Goal: Information Seeking & Learning: Understand process/instructions

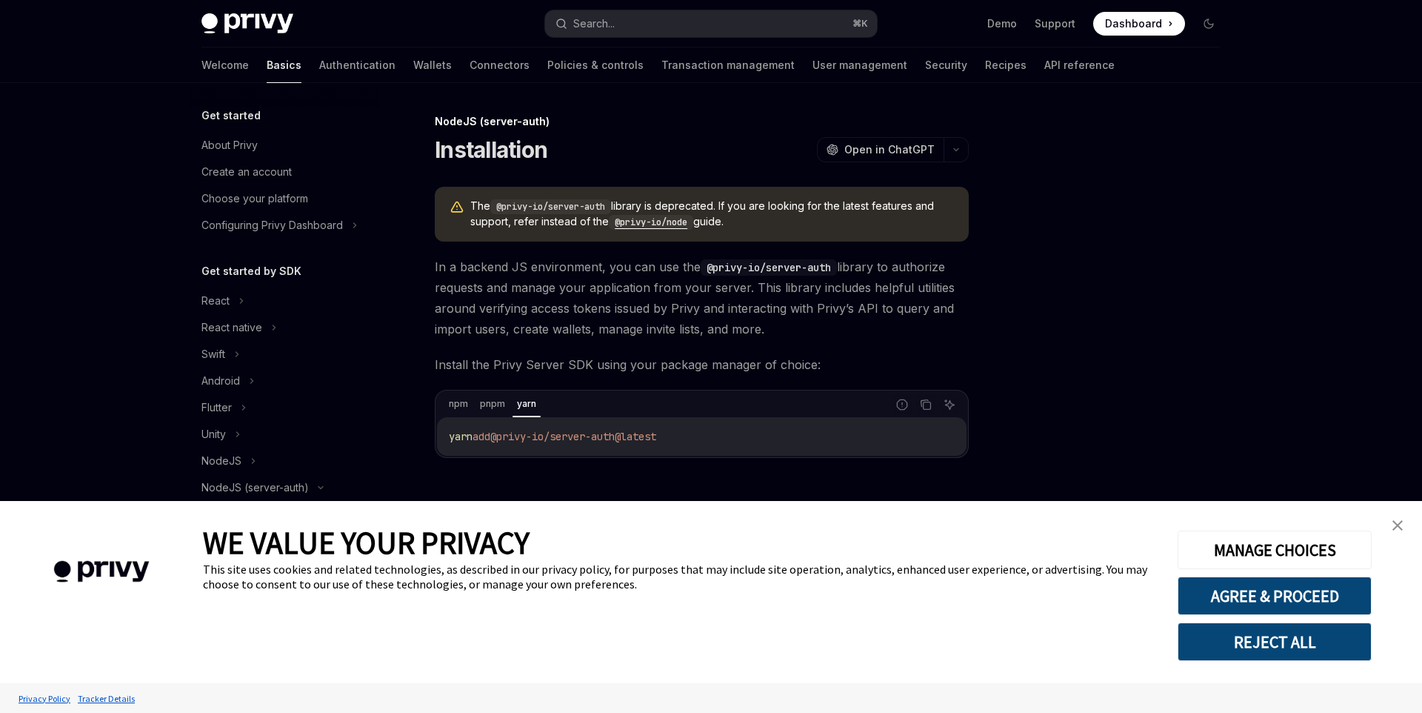
click at [1195, 22] on div "Demo Support Dashboard Dashboard" at bounding box center [1055, 24] width 332 height 24
click at [1201, 24] on button "Toggle dark mode" at bounding box center [1209, 24] width 24 height 24
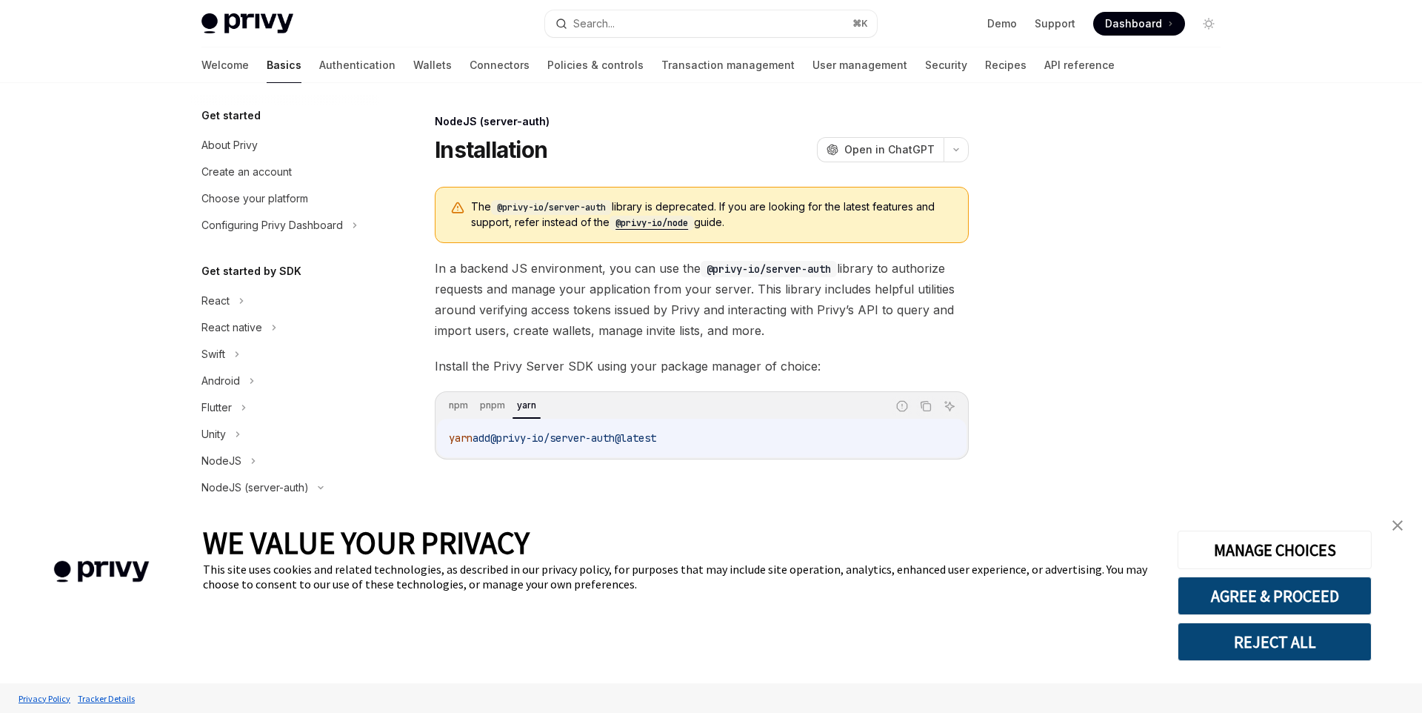
click at [1395, 529] on img "close banner" at bounding box center [1398, 525] width 10 height 10
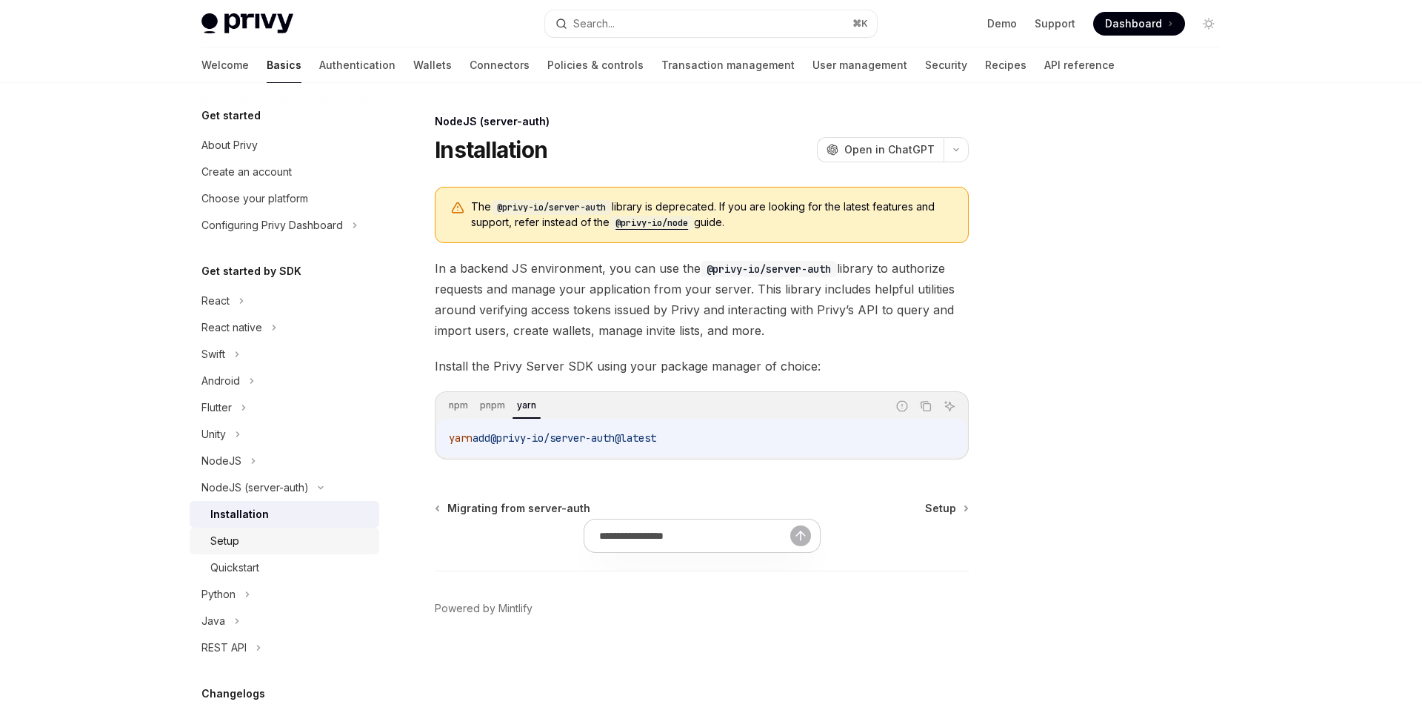
click at [292, 546] on div "Setup" at bounding box center [290, 541] width 160 height 18
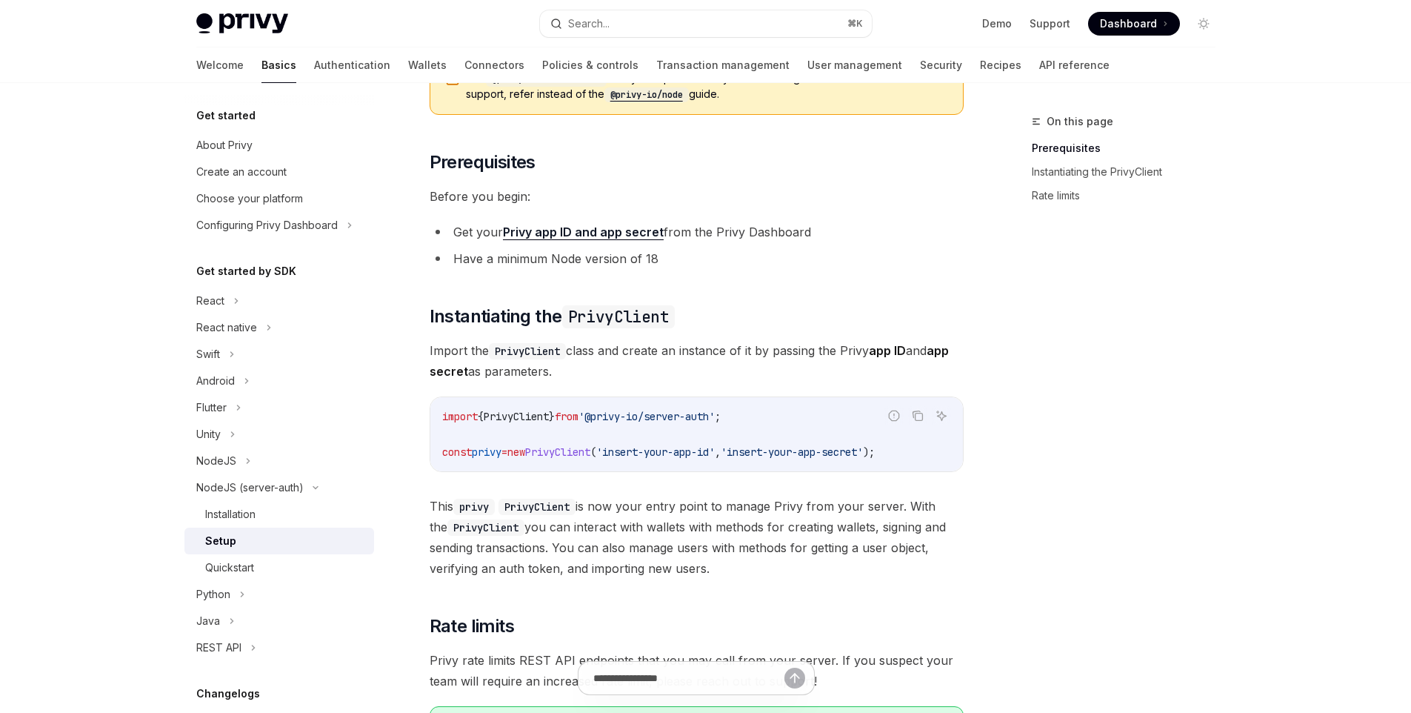
scroll to position [272, 0]
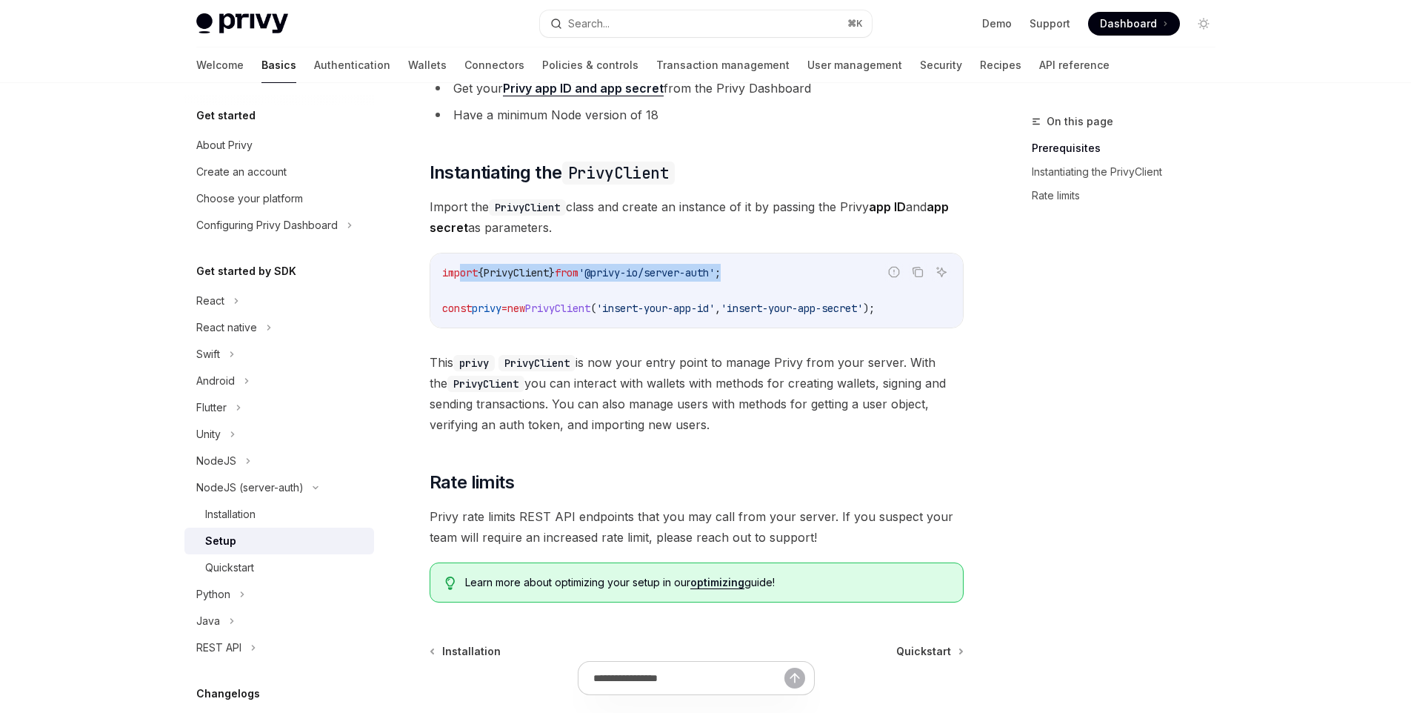
drag, startPoint x: 639, startPoint y: 274, endPoint x: 458, endPoint y: 279, distance: 180.8
click at [458, 279] on code "import { PrivyClient } from '@privy-io/server-auth' ; const privy = new PrivyCl…" at bounding box center [696, 290] width 509 height 53
click at [710, 287] on code "import { PrivyClient } from '@privy-io/server-auth' ; const privy = new PrivyCl…" at bounding box center [696, 290] width 509 height 53
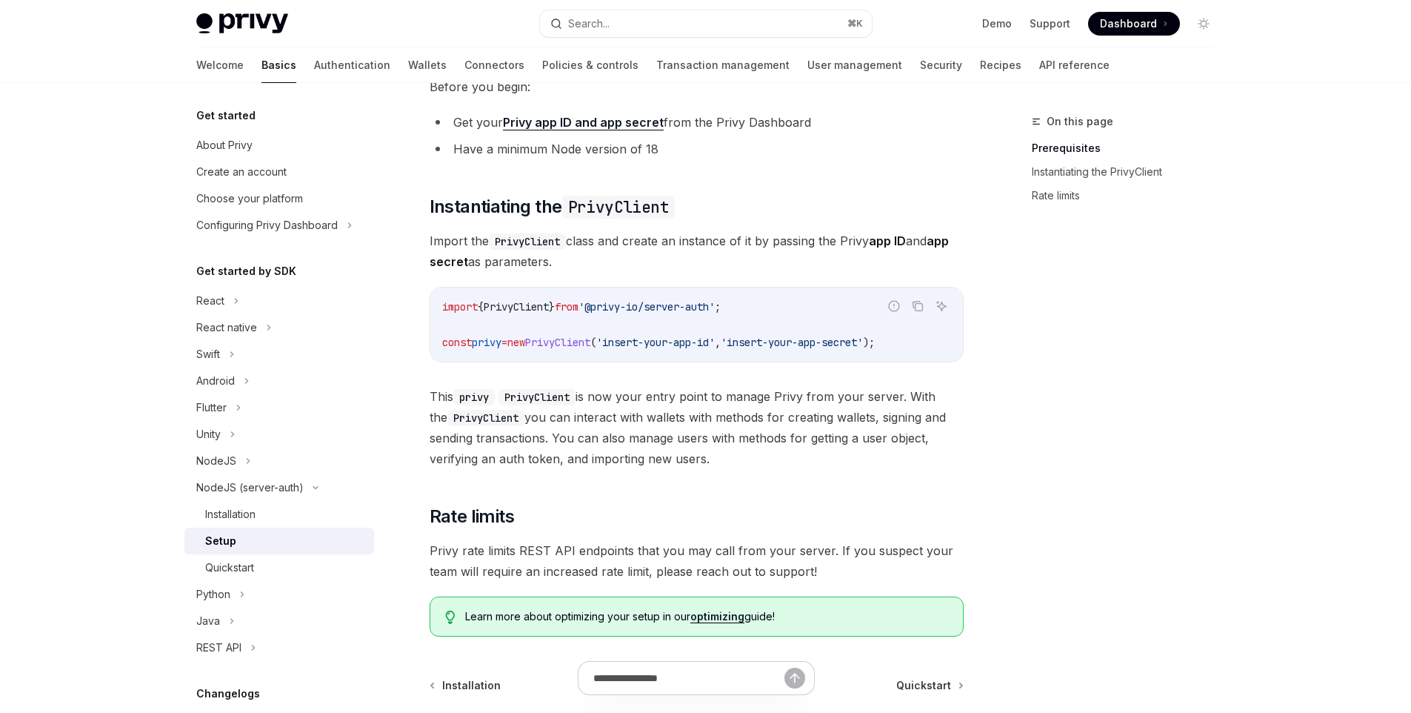
scroll to position [236, 0]
click at [258, 534] on div "Setup" at bounding box center [285, 541] width 160 height 18
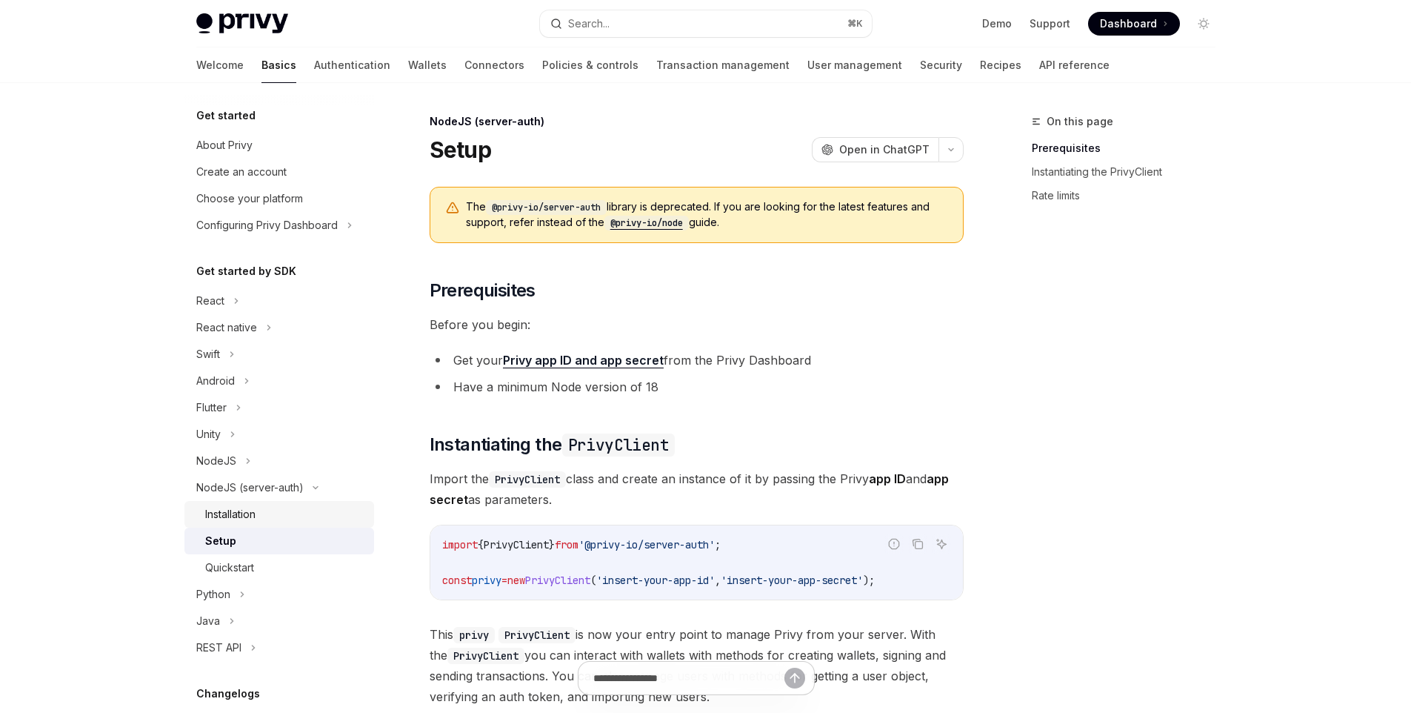
click at [260, 525] on link "Installation" at bounding box center [279, 514] width 190 height 27
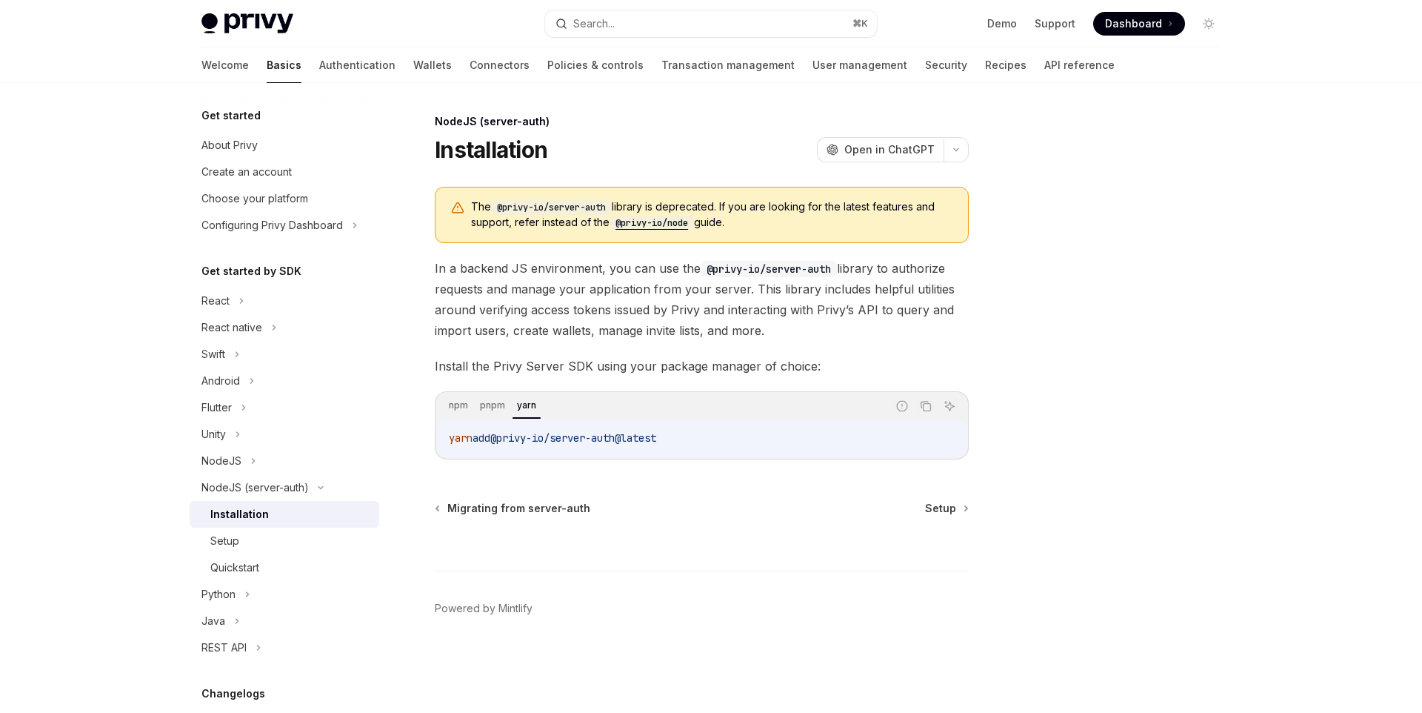
drag, startPoint x: 687, startPoint y: 441, endPoint x: 507, endPoint y: 439, distance: 180.7
click at [507, 439] on code "yarn add @privy-io/server-auth@latest" at bounding box center [702, 438] width 506 height 18
click at [607, 426] on div "yarn add @privy-io/server-auth@latest" at bounding box center [702, 438] width 530 height 39
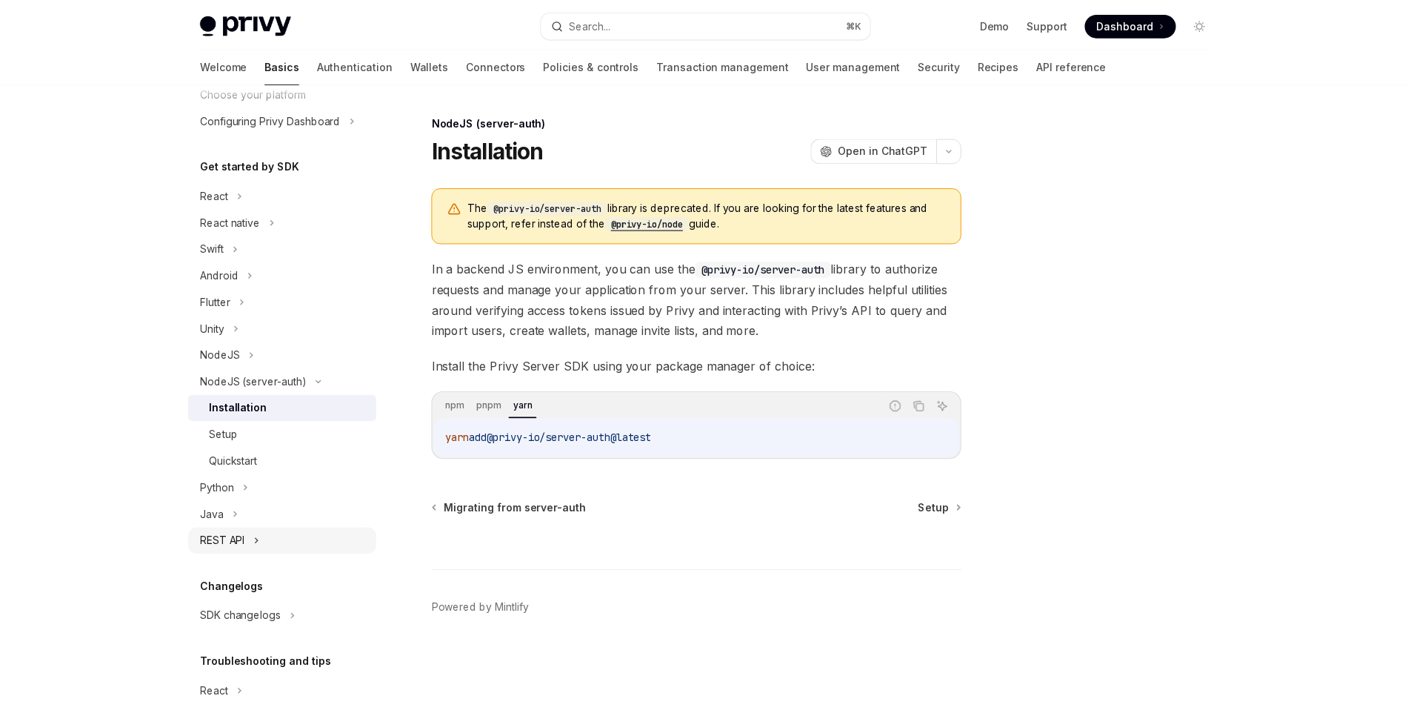
scroll to position [137, 0]
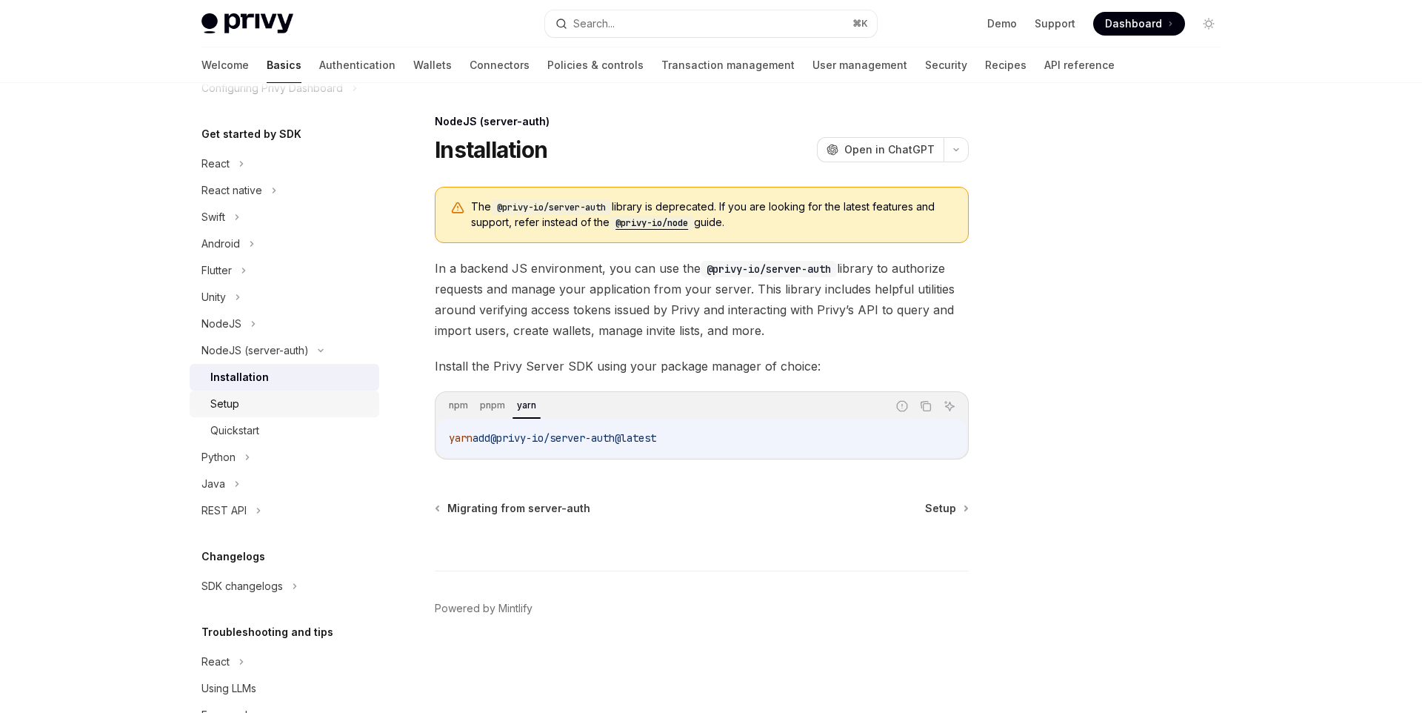
click at [238, 410] on div "Setup" at bounding box center [224, 404] width 29 height 18
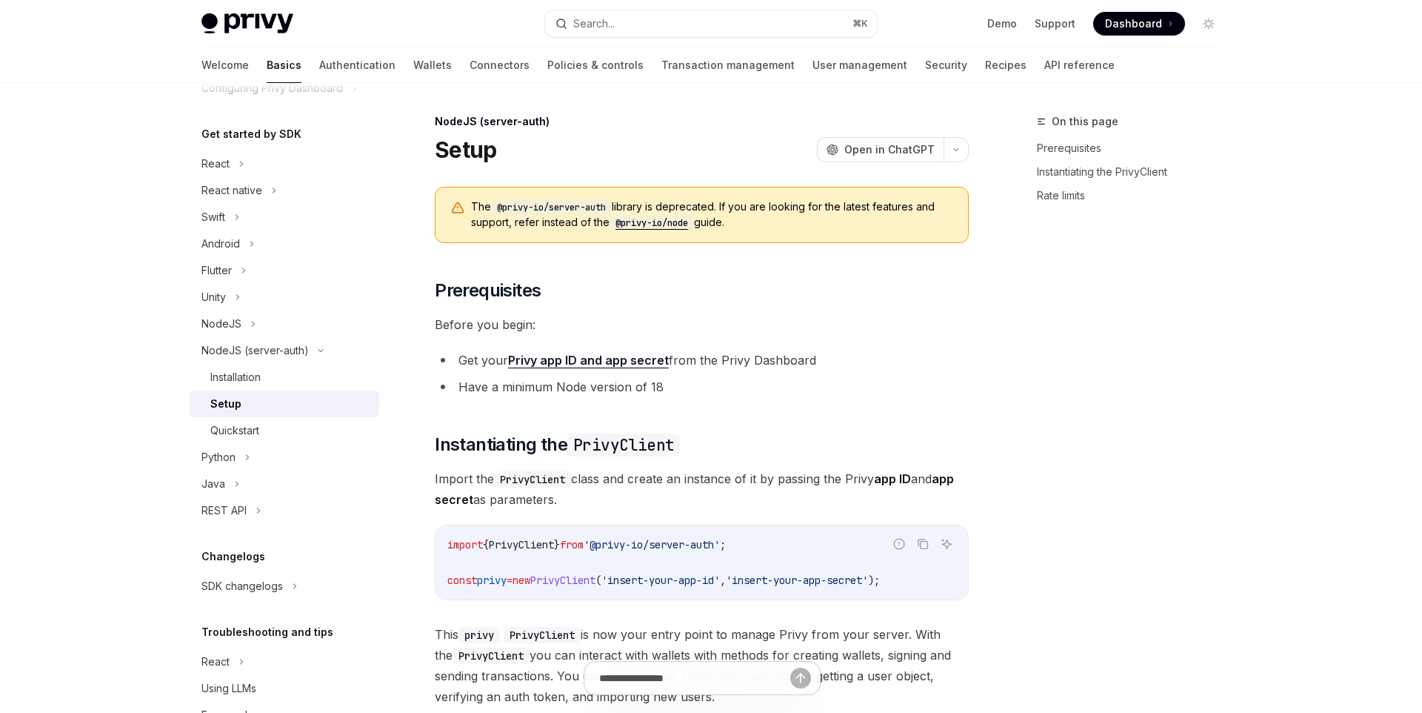
type textarea "*"
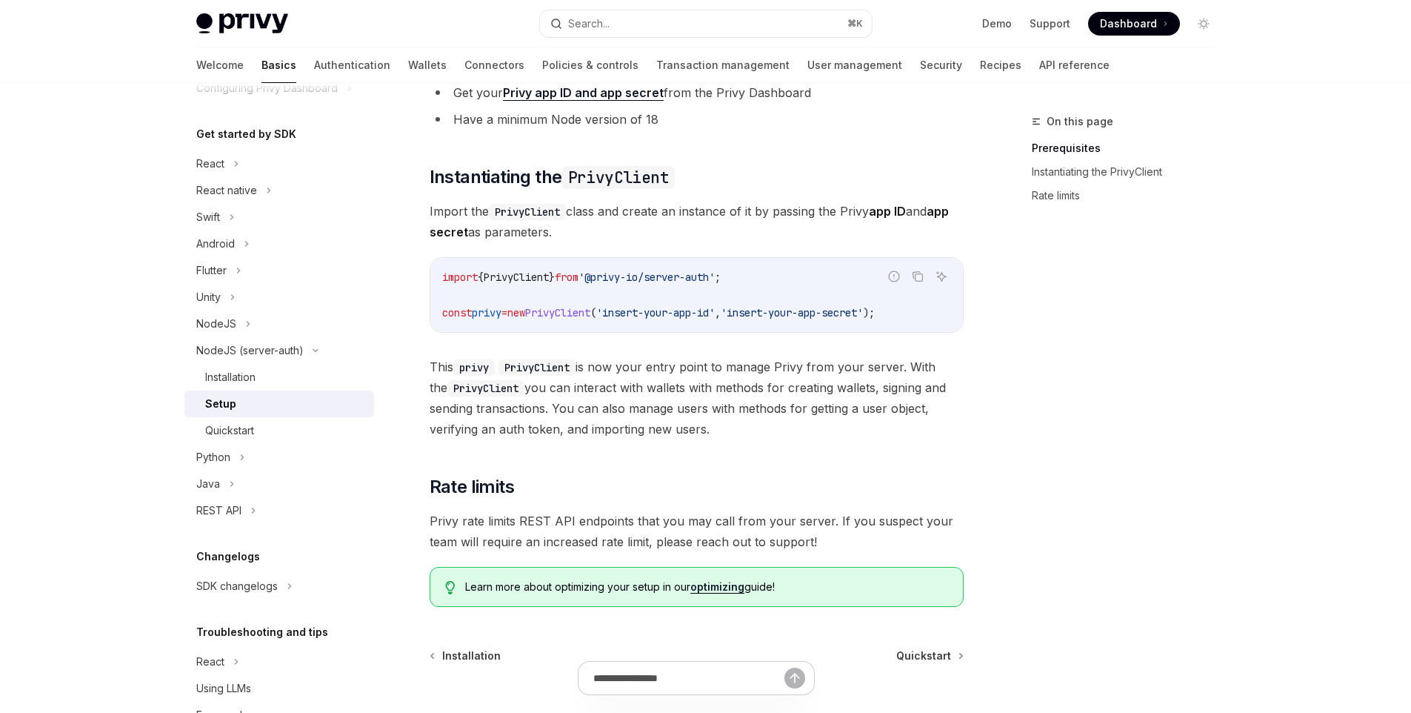
scroll to position [264, 0]
